Goal: Task Accomplishment & Management: Complete application form

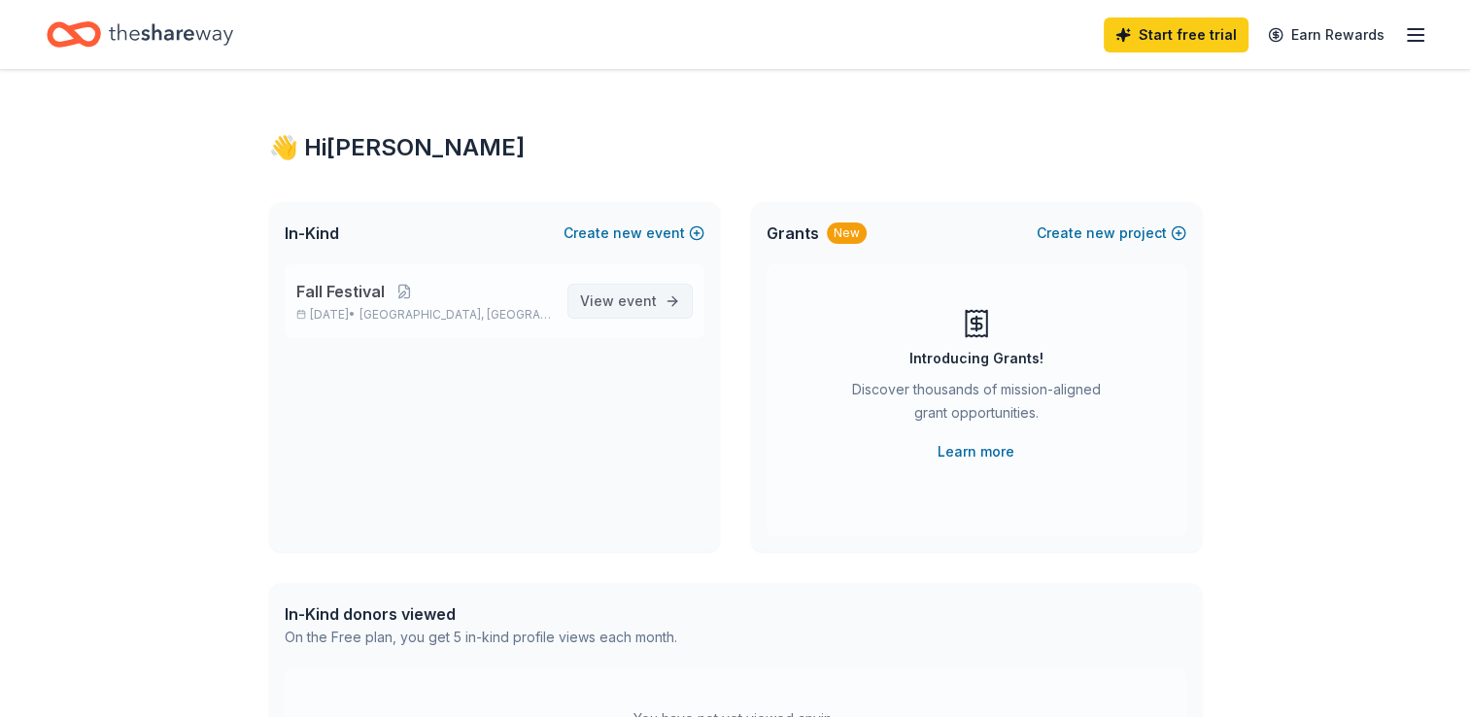
click at [641, 312] on span "View event" at bounding box center [618, 301] width 77 height 23
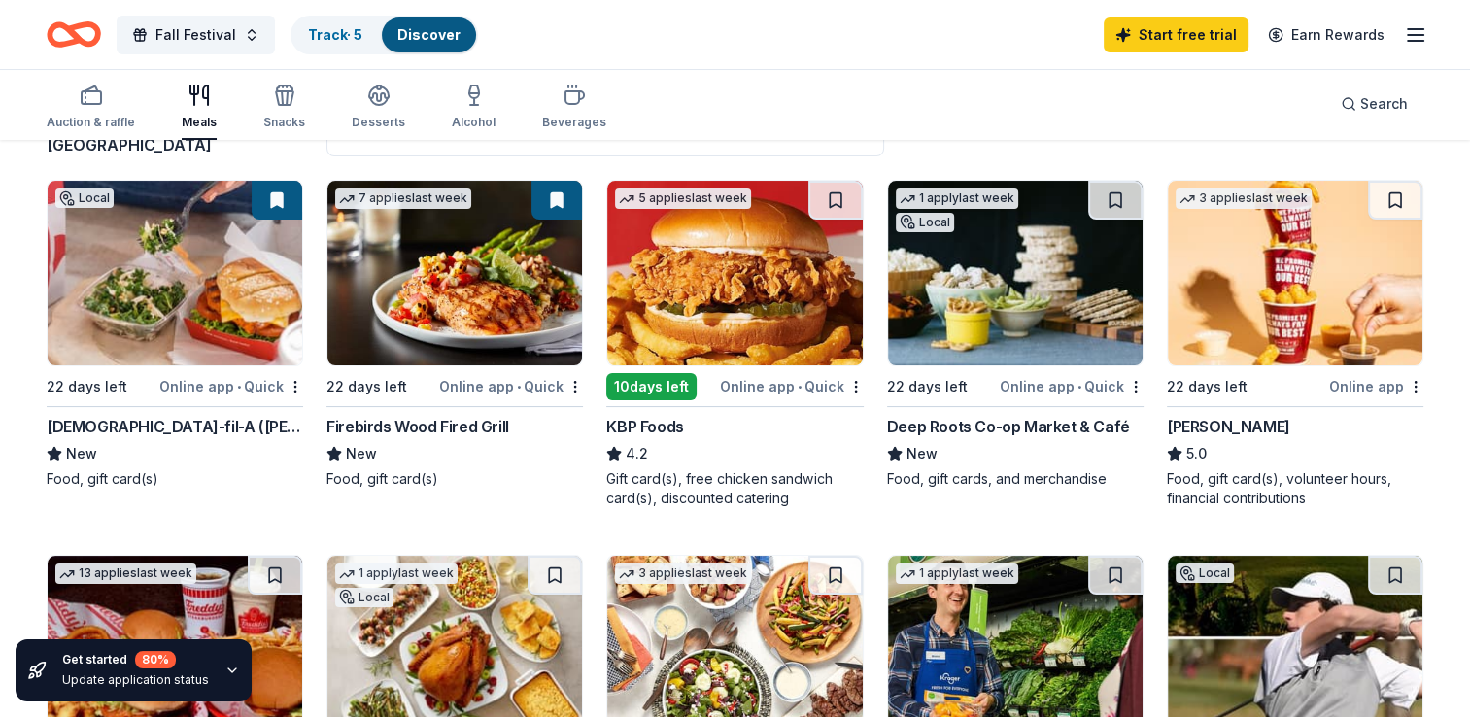
scroll to position [175, 0]
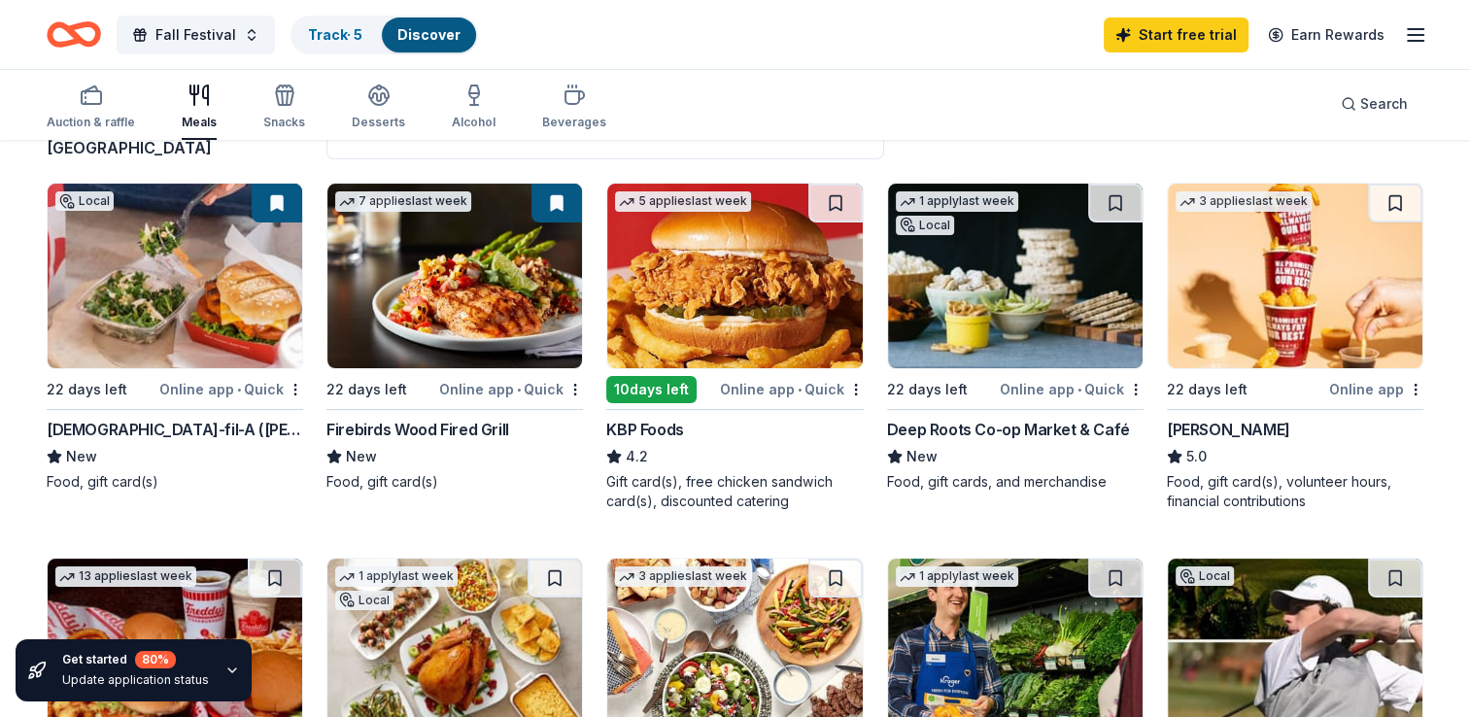
click at [146, 429] on div "[DEMOGRAPHIC_DATA]-fil-A ([PERSON_NAME])" at bounding box center [175, 429] width 256 height 23
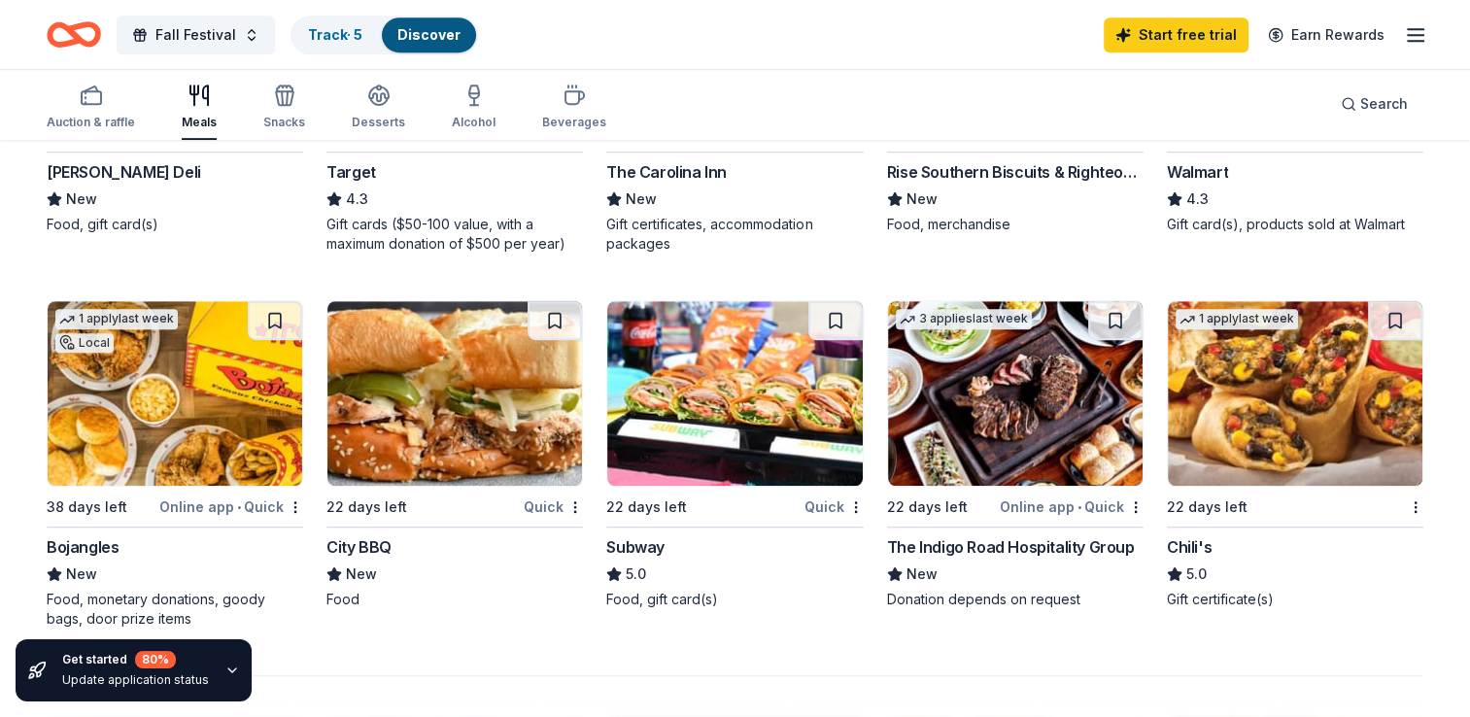
scroll to position [1181, 0]
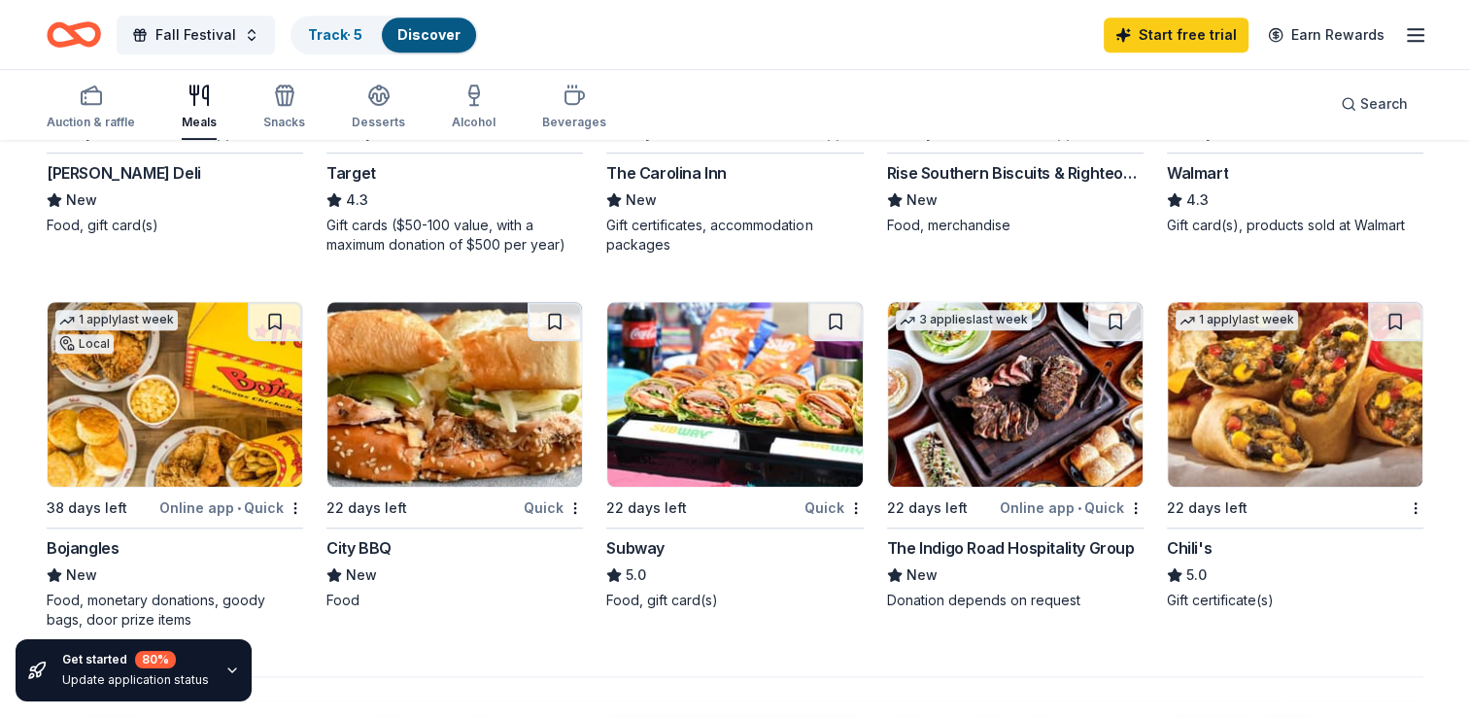
click at [699, 474] on img at bounding box center [734, 394] width 255 height 185
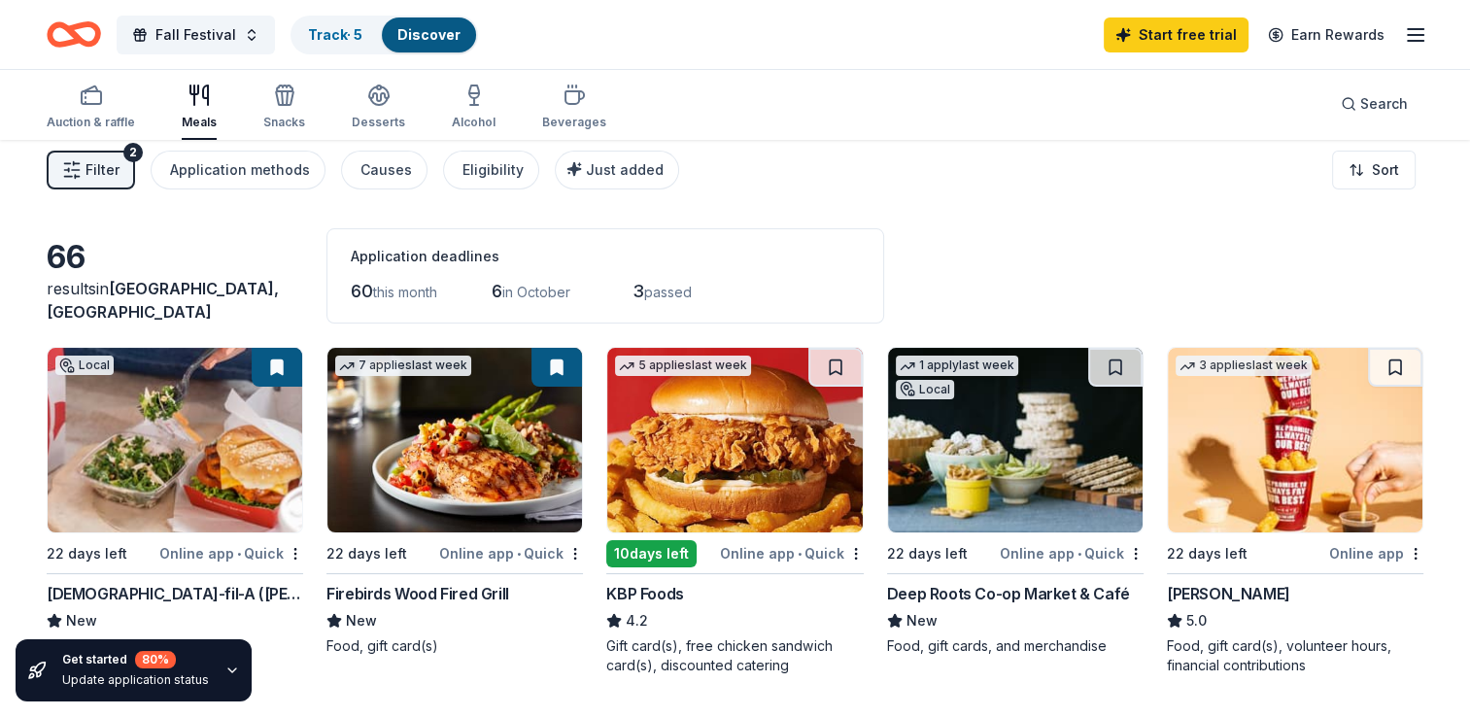
scroll to position [0, 0]
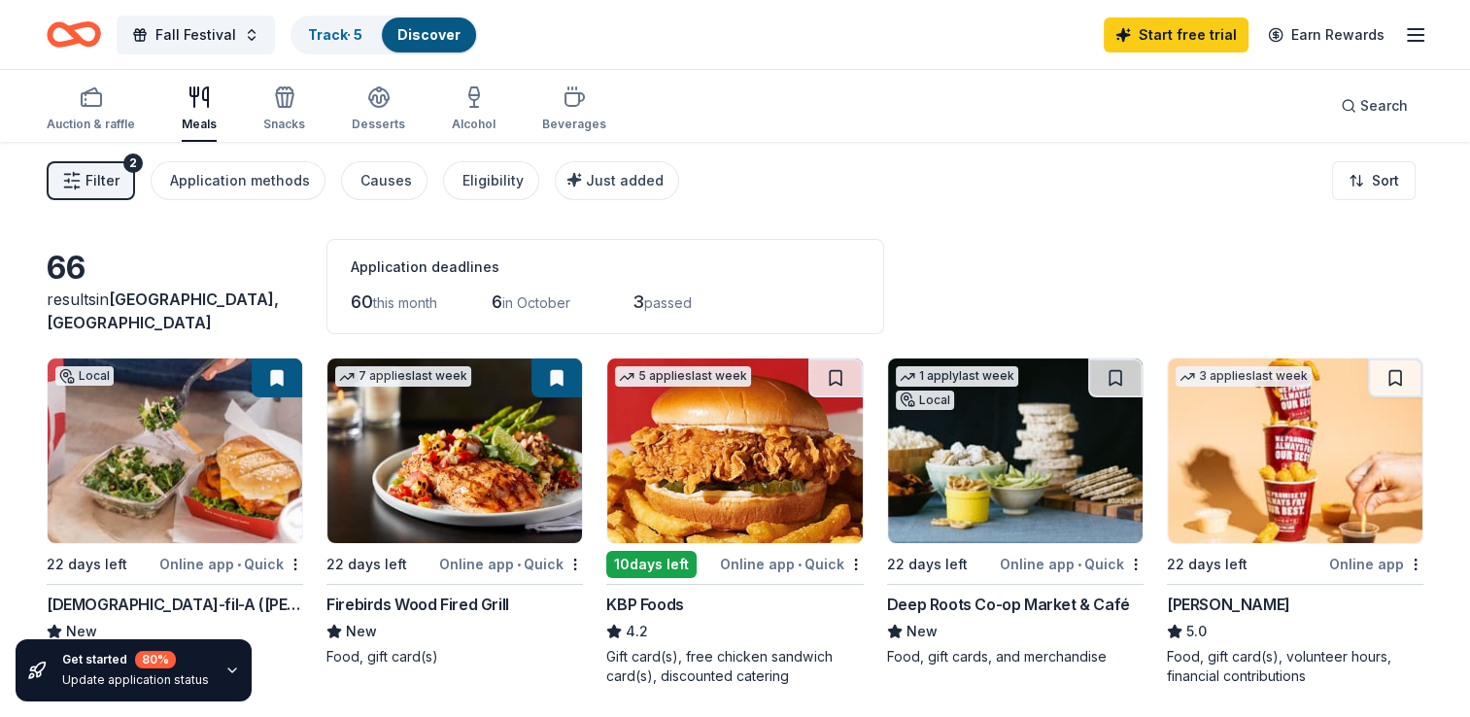
click at [473, 526] on img at bounding box center [454, 450] width 255 height 185
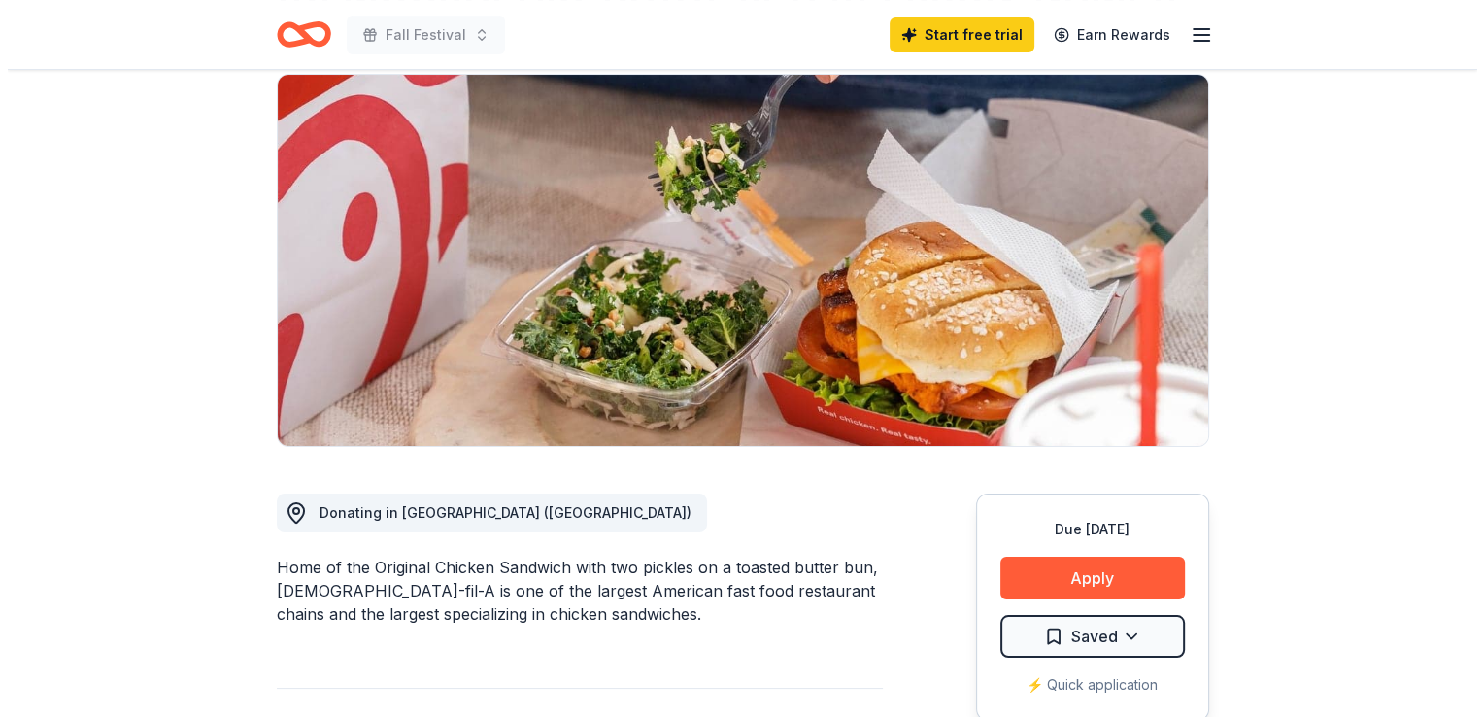
scroll to position [138, 0]
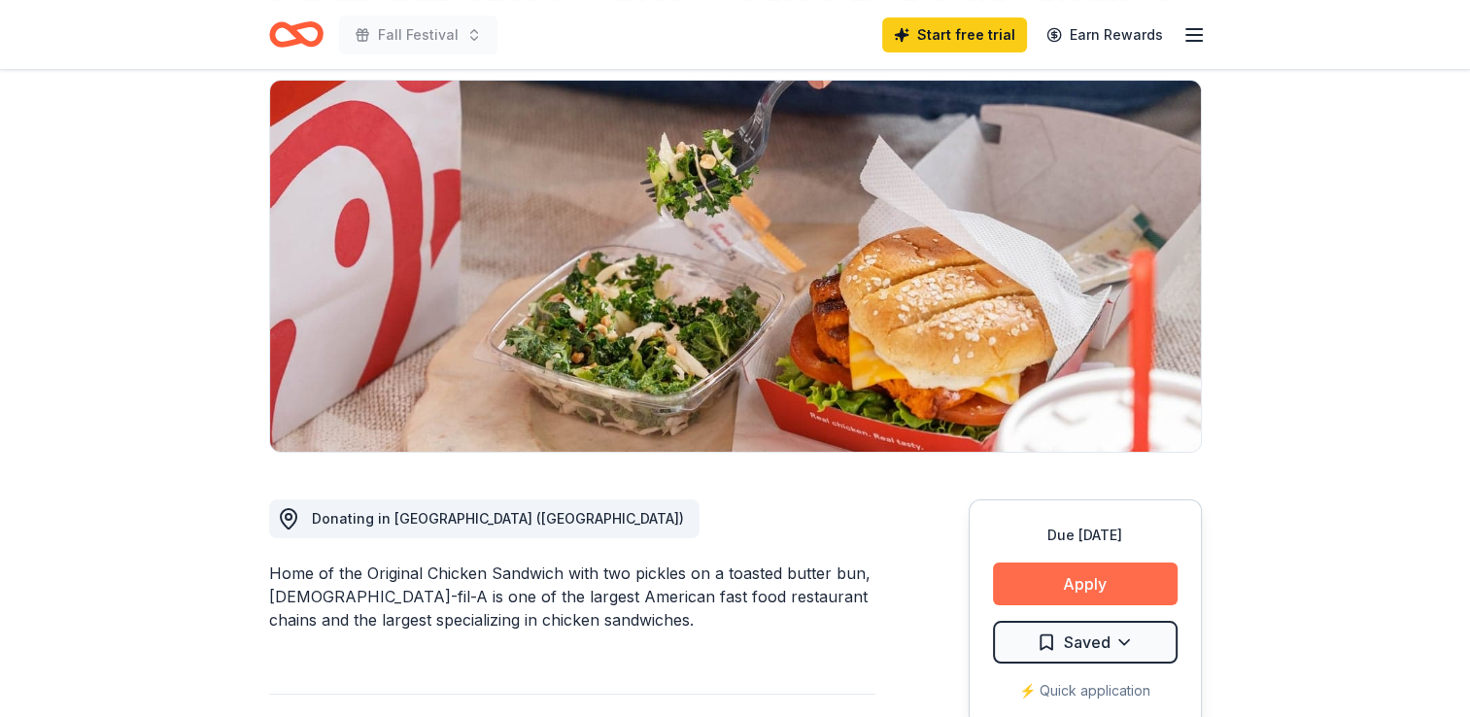
click at [1092, 579] on button "Apply" at bounding box center [1085, 583] width 185 height 43
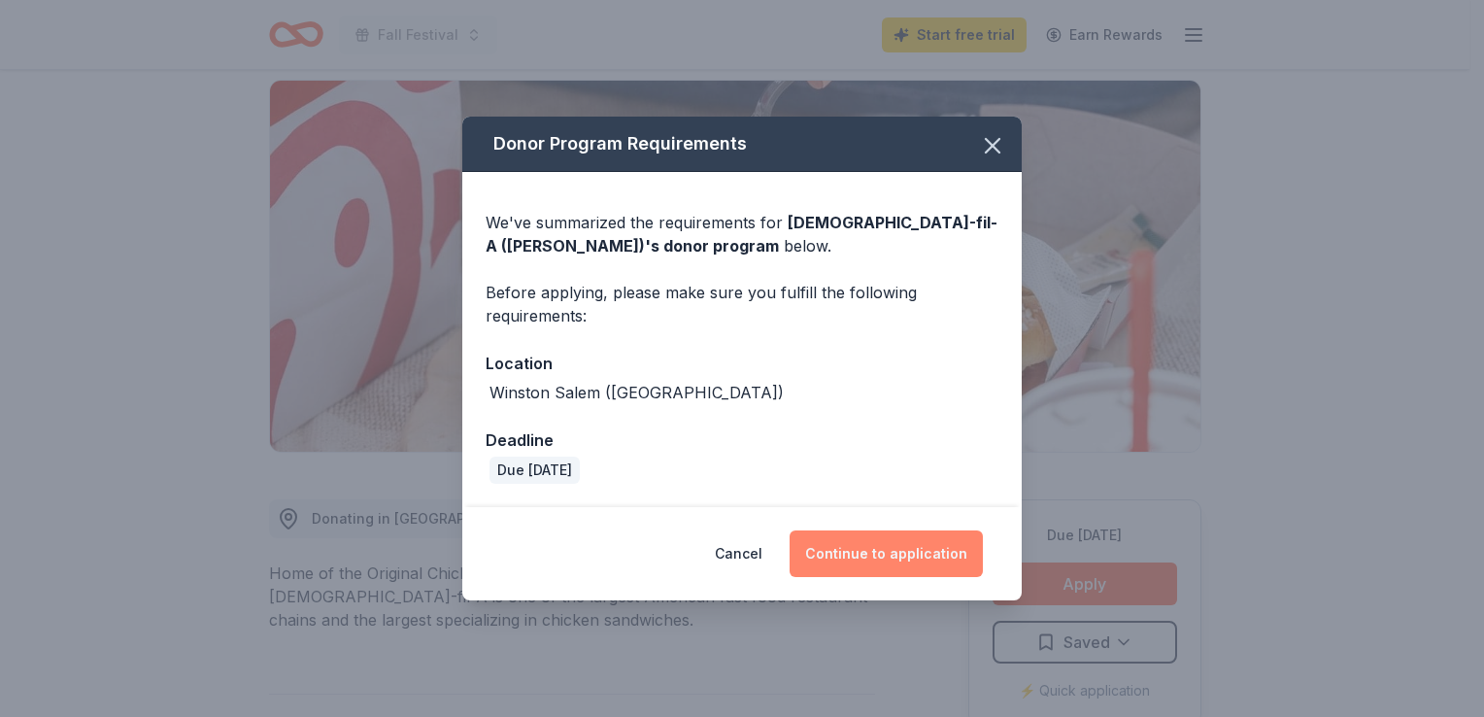
click at [905, 551] on button "Continue to application" at bounding box center [886, 553] width 193 height 47
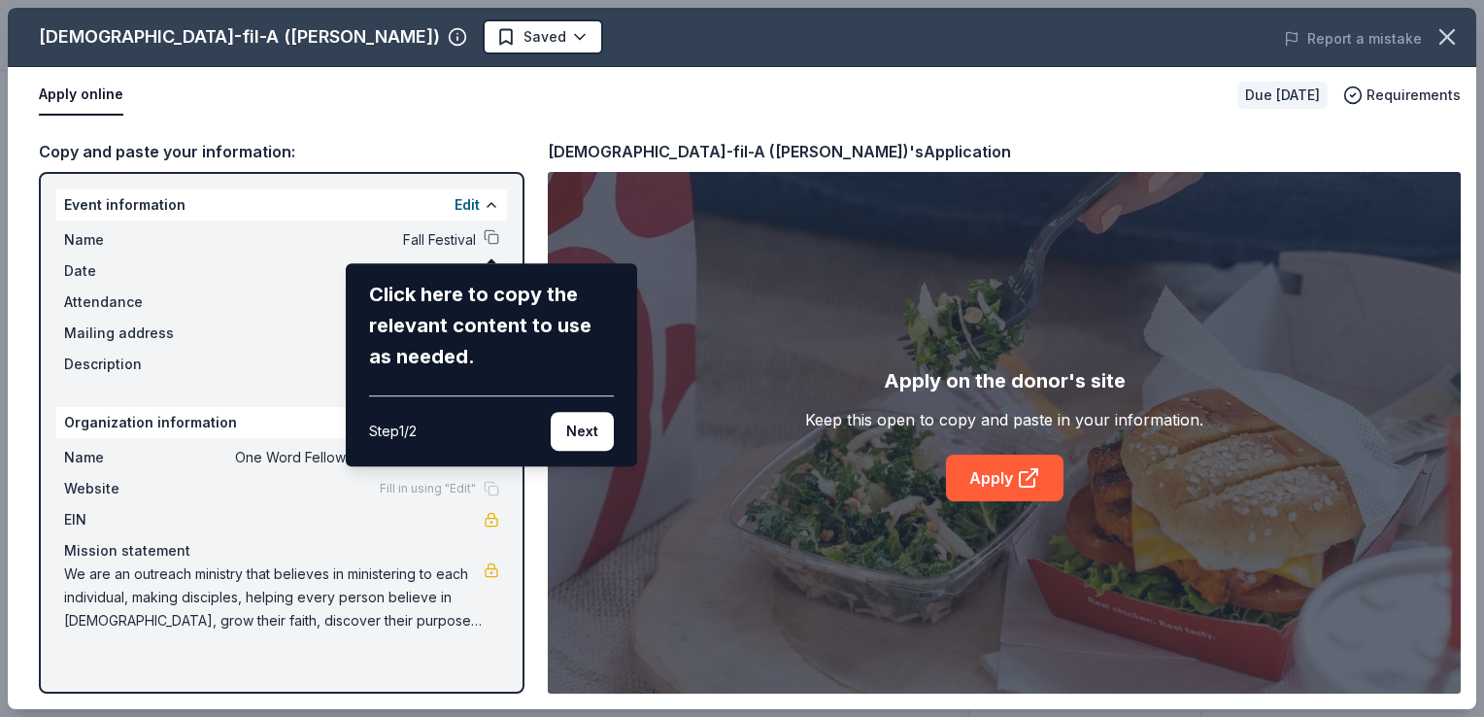
click at [459, 112] on div "[DEMOGRAPHIC_DATA]-fil-A ([PERSON_NAME]) Saved Report a mistake Apply online Du…" at bounding box center [742, 358] width 1469 height 701
click at [575, 433] on button "Next" at bounding box center [582, 431] width 63 height 39
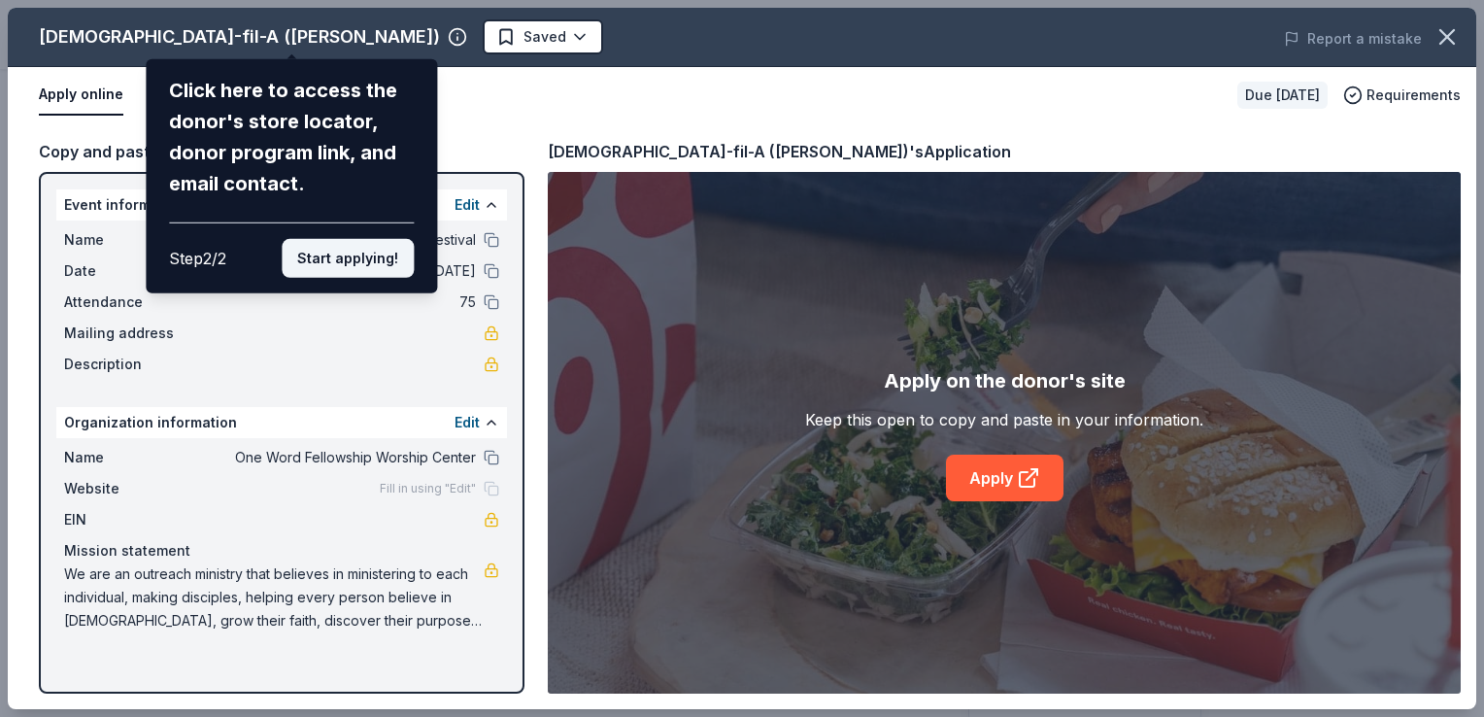
click at [363, 266] on button "Start applying!" at bounding box center [348, 258] width 132 height 39
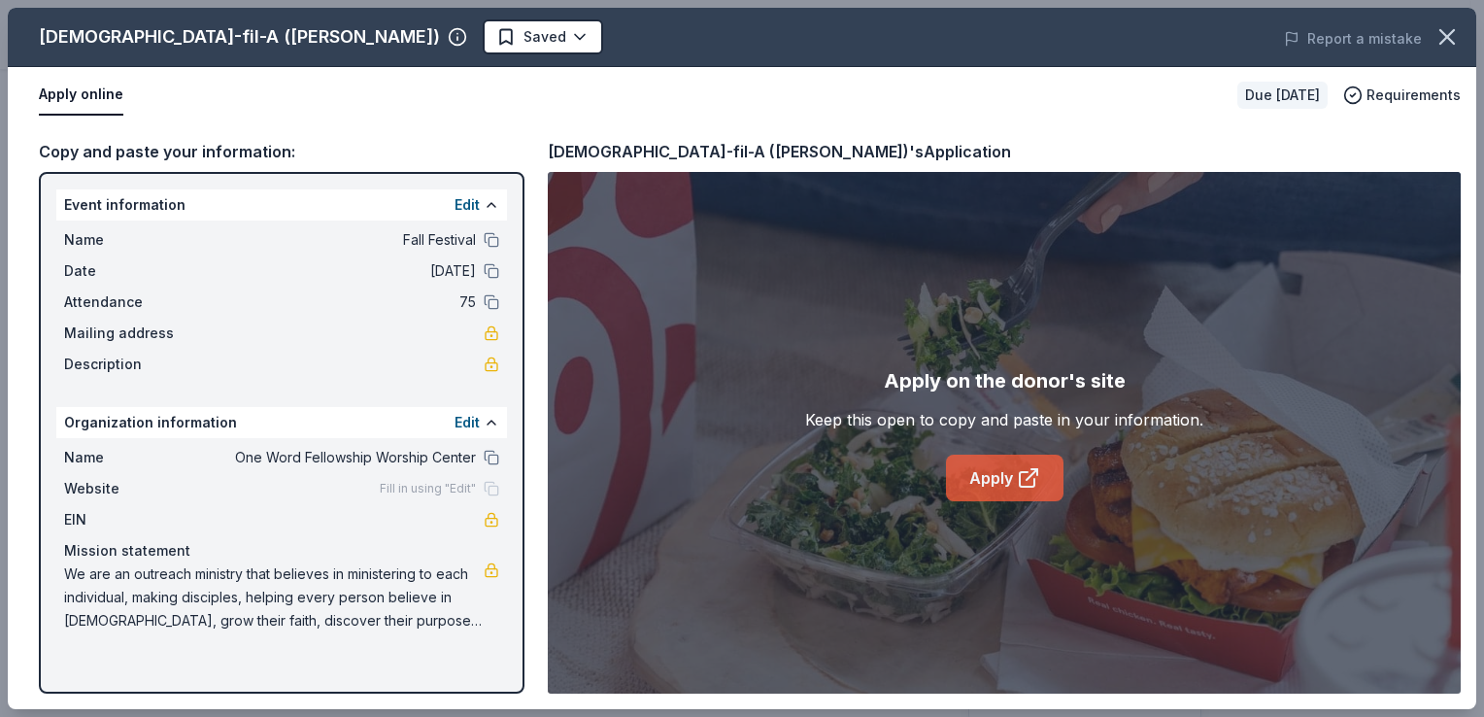
click at [989, 471] on link "Apply" at bounding box center [1005, 478] width 118 height 47
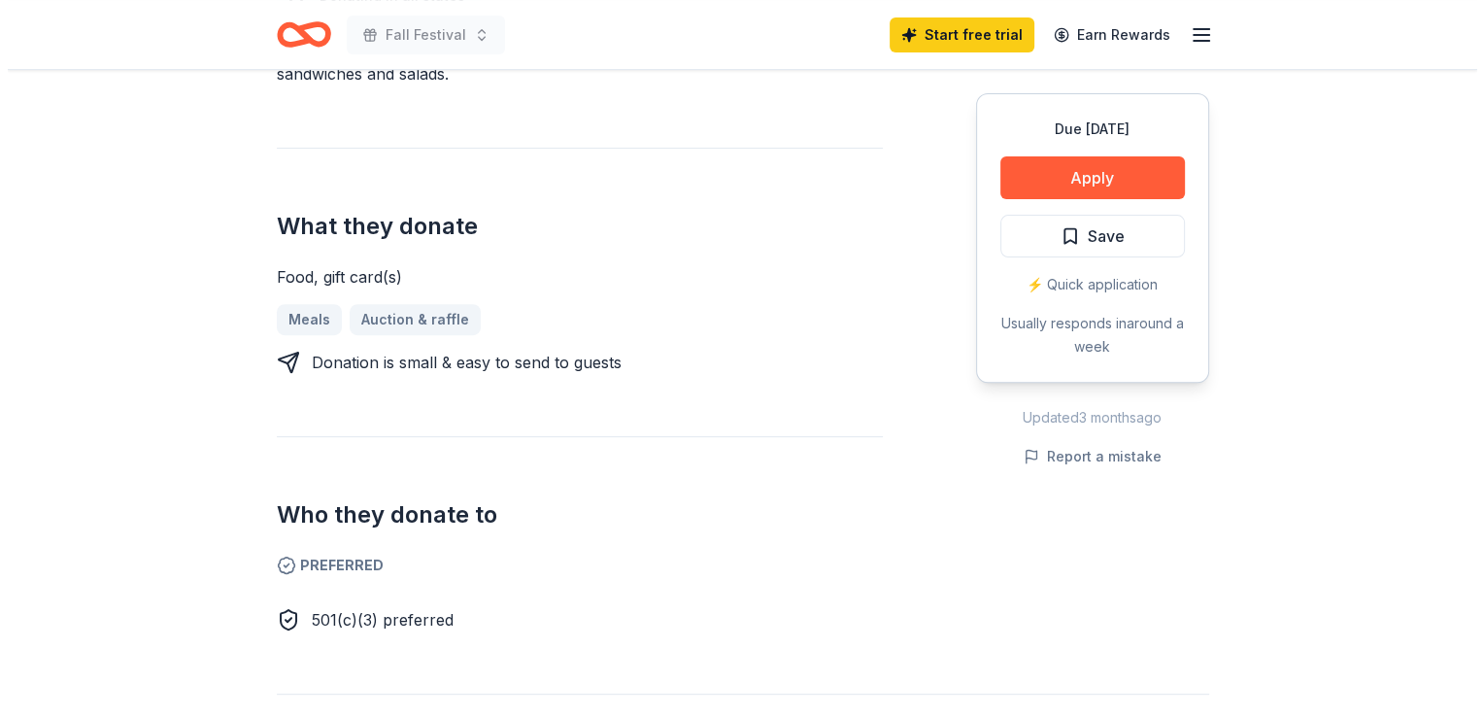
scroll to position [656, 0]
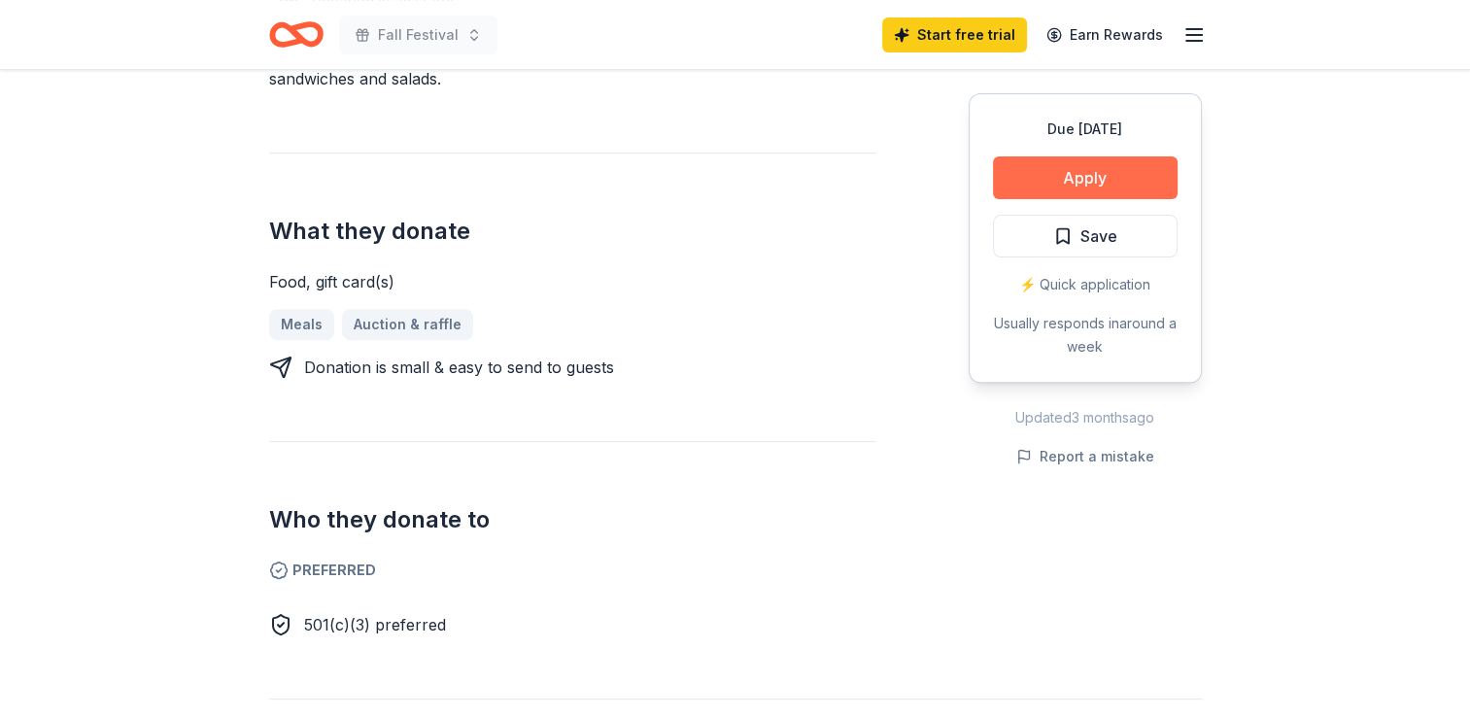
click at [1153, 175] on button "Apply" at bounding box center [1085, 177] width 185 height 43
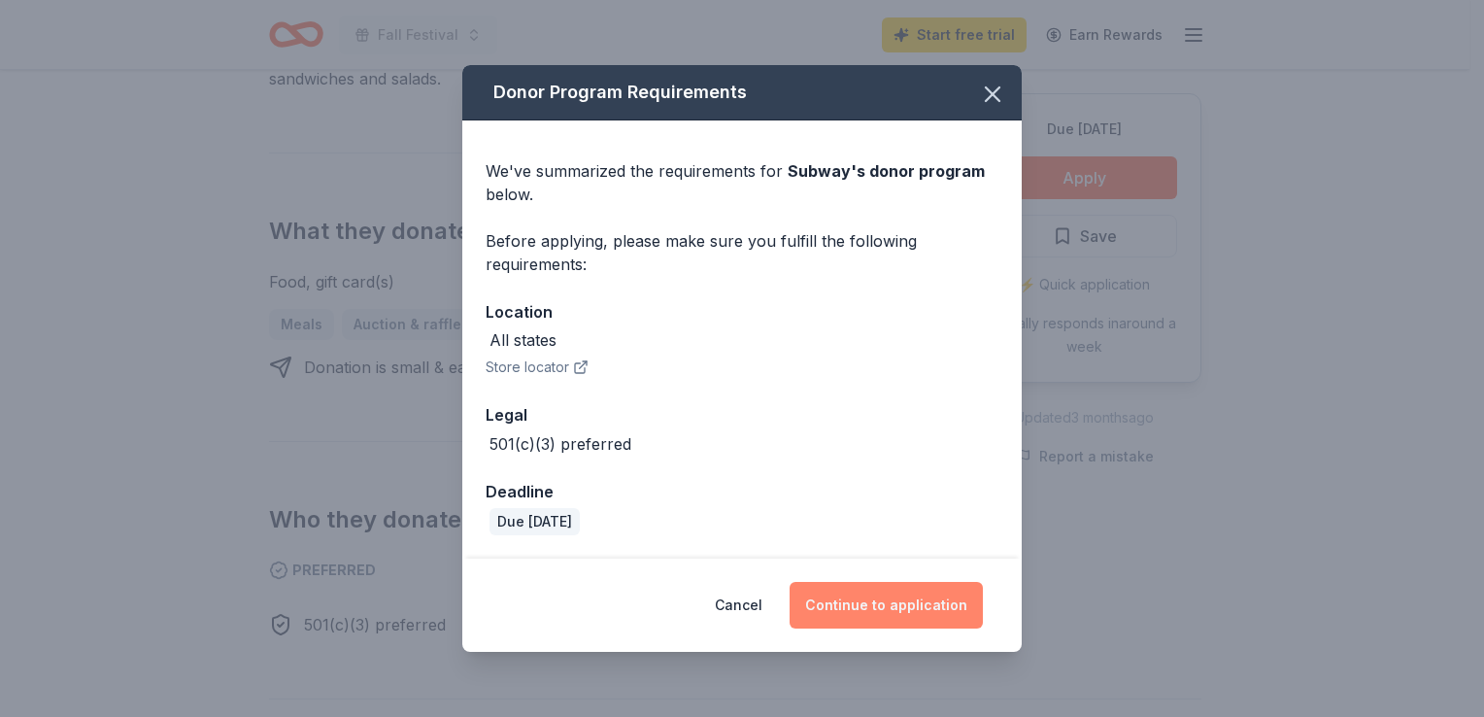
drag, startPoint x: 929, startPoint y: 600, endPoint x: 816, endPoint y: 602, distance: 112.7
click at [816, 602] on button "Continue to application" at bounding box center [886, 605] width 193 height 47
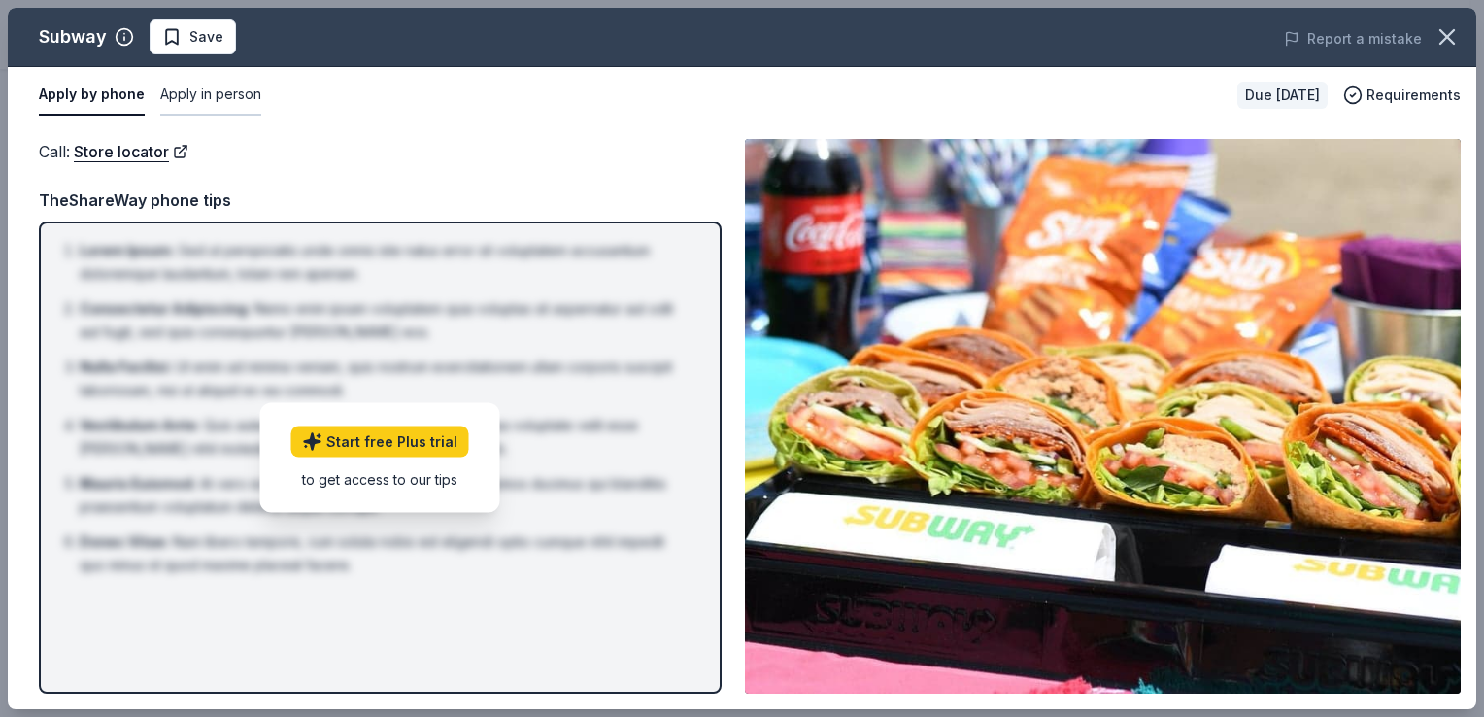
click at [227, 95] on button "Apply in person" at bounding box center [210, 95] width 101 height 41
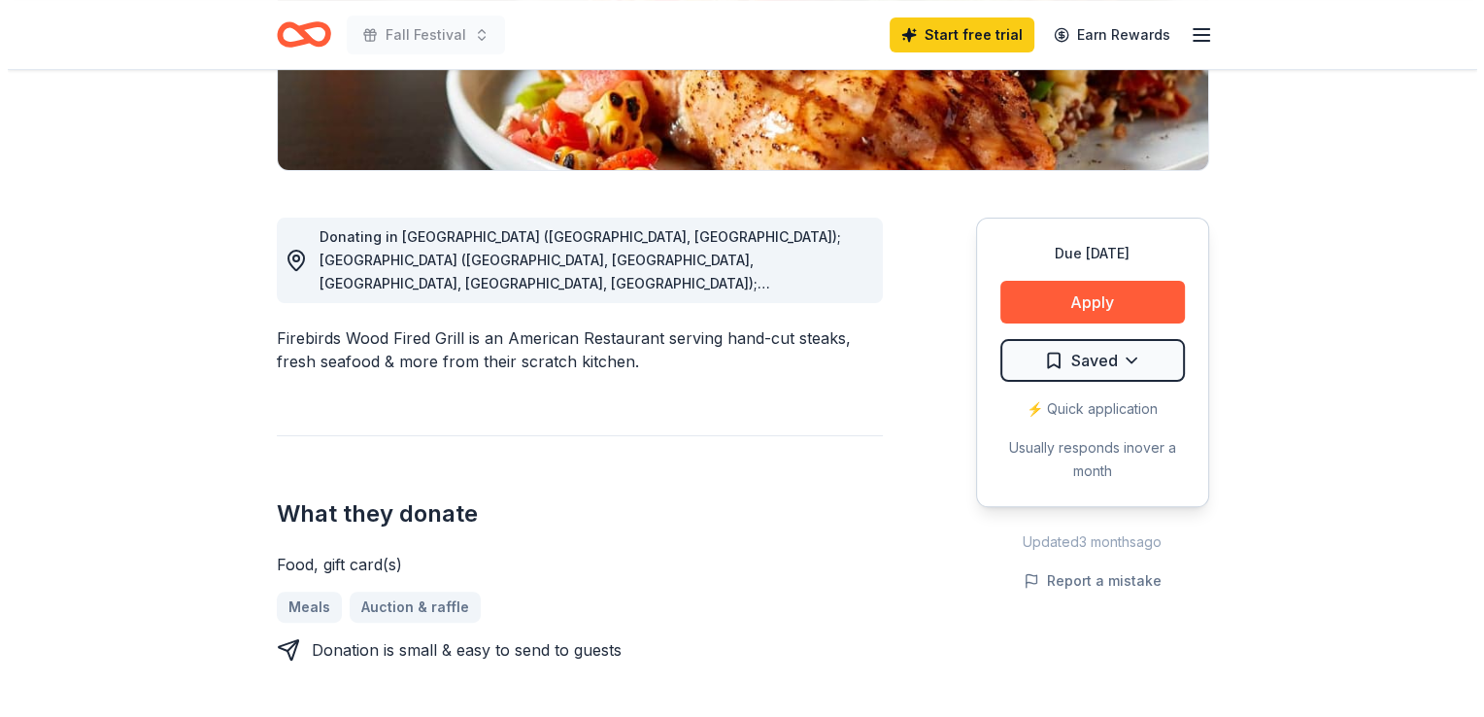
scroll to position [424, 0]
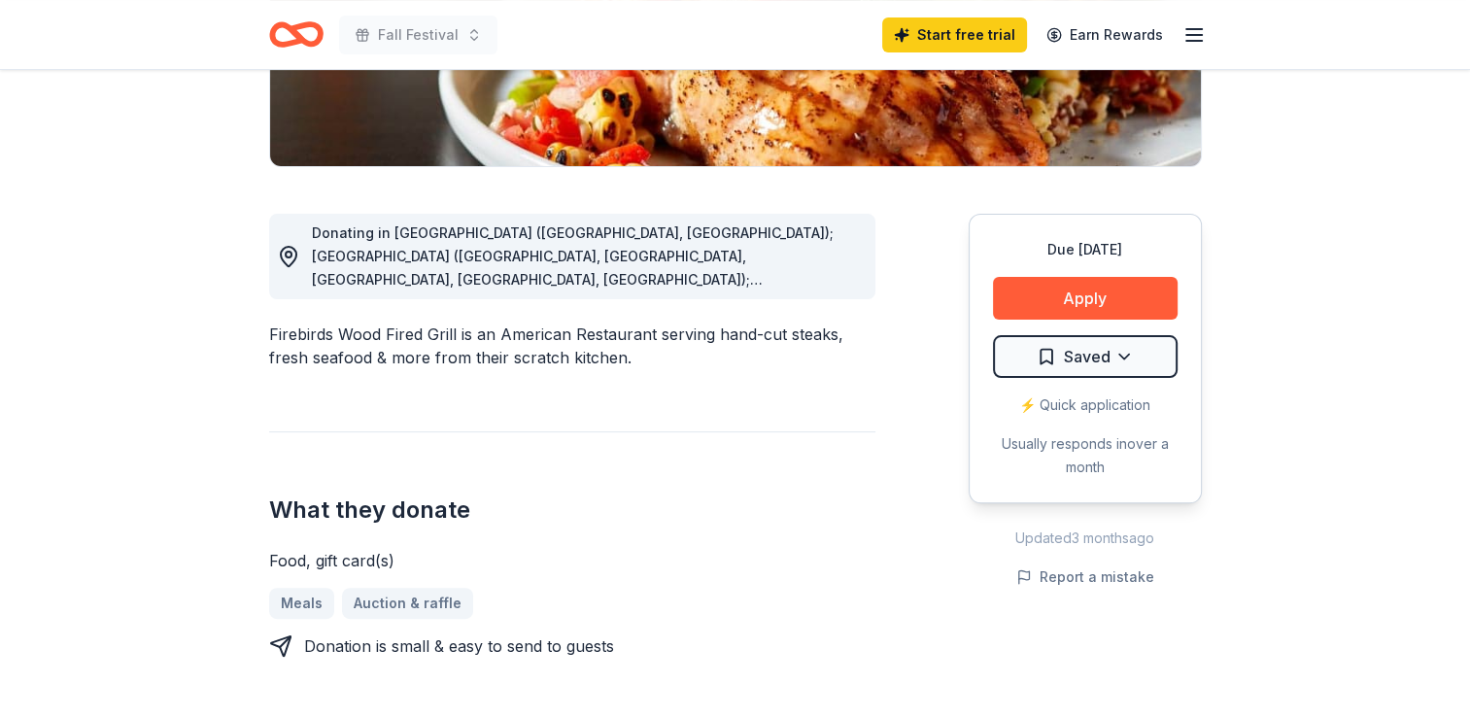
click at [763, 272] on span "Donating in AL (Birmingham, Montgomery); AZ (Chandler, Gilbert, Phoenix, Surpri…" at bounding box center [573, 523] width 522 height 599
click at [1024, 295] on button "Apply" at bounding box center [1085, 298] width 185 height 43
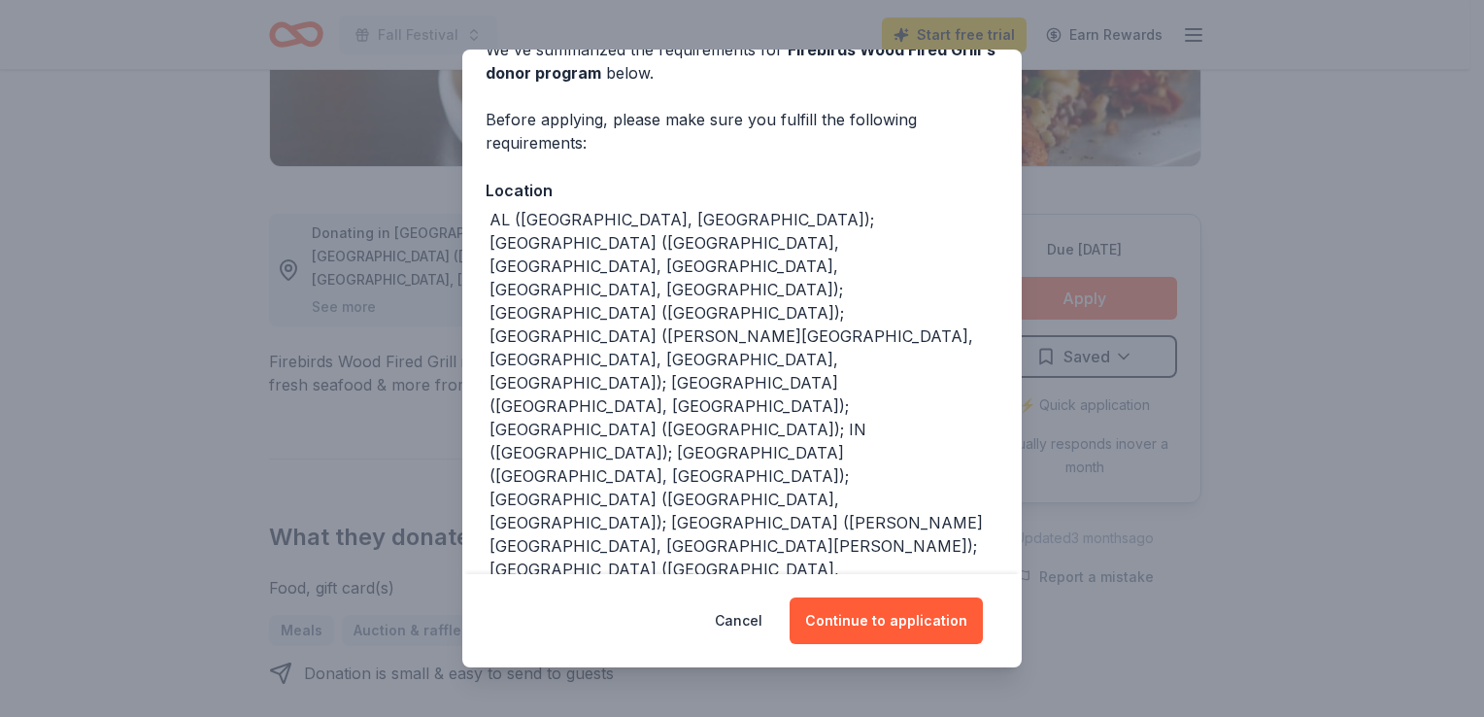
scroll to position [121, 0]
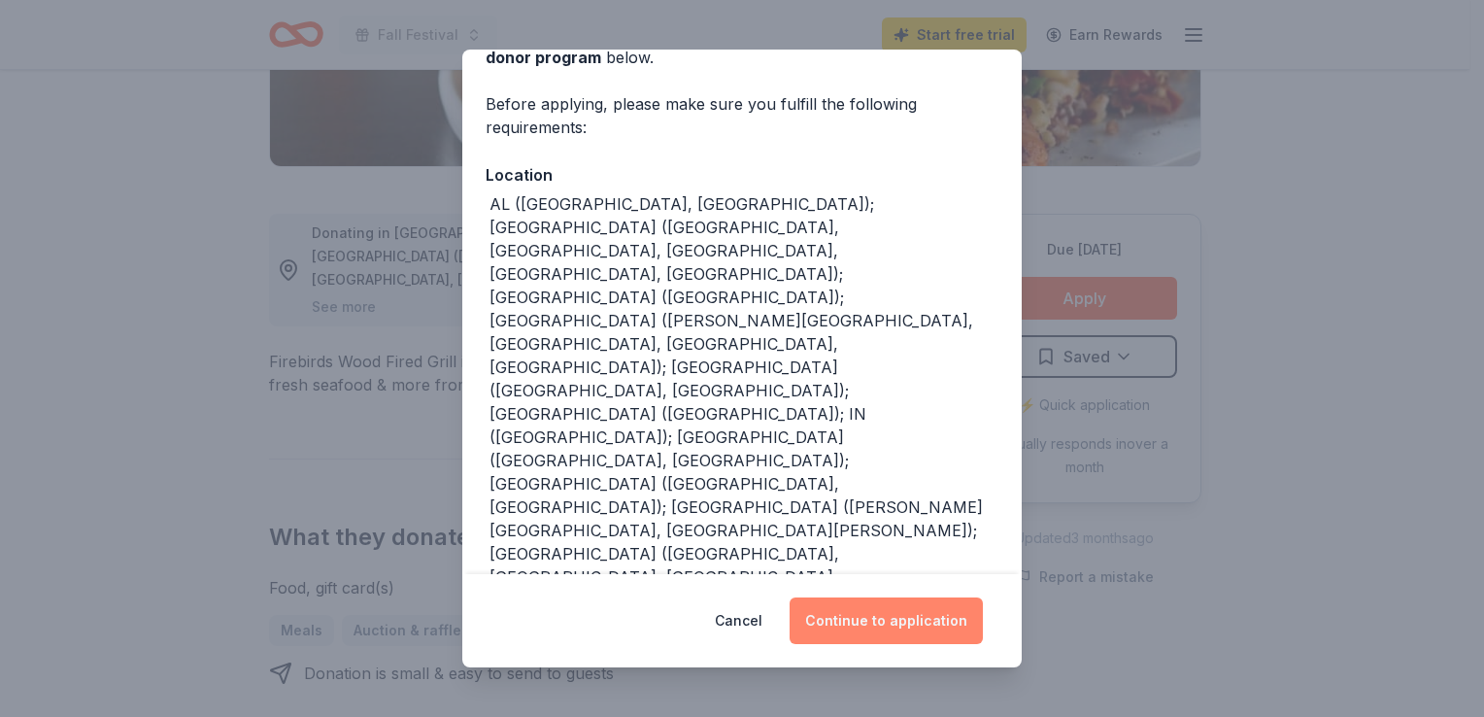
click at [874, 610] on button "Continue to application" at bounding box center [886, 620] width 193 height 47
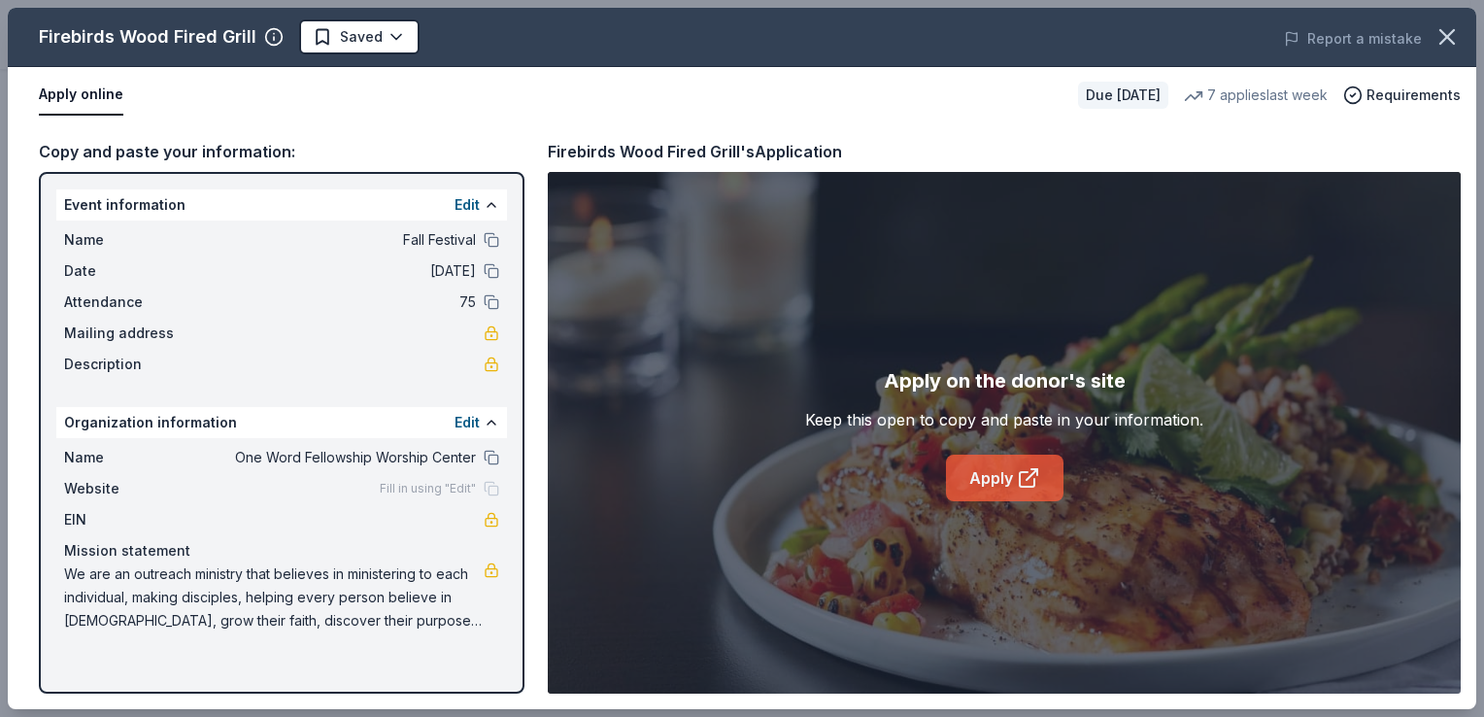
click at [985, 470] on link "Apply" at bounding box center [1005, 478] width 118 height 47
